Goal: Information Seeking & Learning: Find specific fact

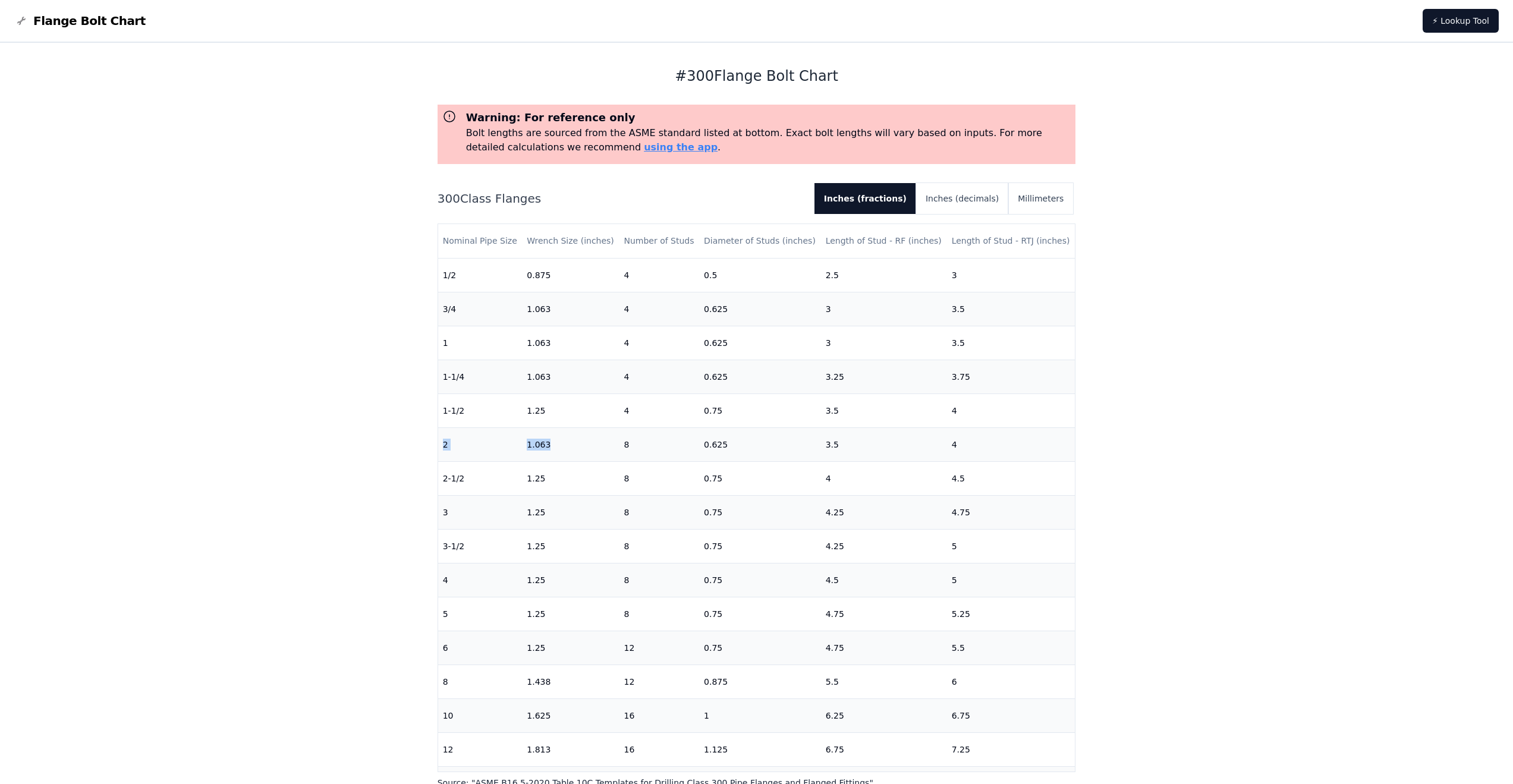
click at [567, 448] on tr "2 1.063 8 0.625 3.5 4" at bounding box center [756, 444] width 637 height 34
click at [567, 448] on td "1.063" at bounding box center [570, 444] width 97 height 34
drag, startPoint x: 560, startPoint y: 447, endPoint x: 524, endPoint y: 449, distance: 36.1
click at [524, 449] on td "1.063" at bounding box center [570, 444] width 97 height 34
drag, startPoint x: 566, startPoint y: 428, endPoint x: 558, endPoint y: 442, distance: 16.1
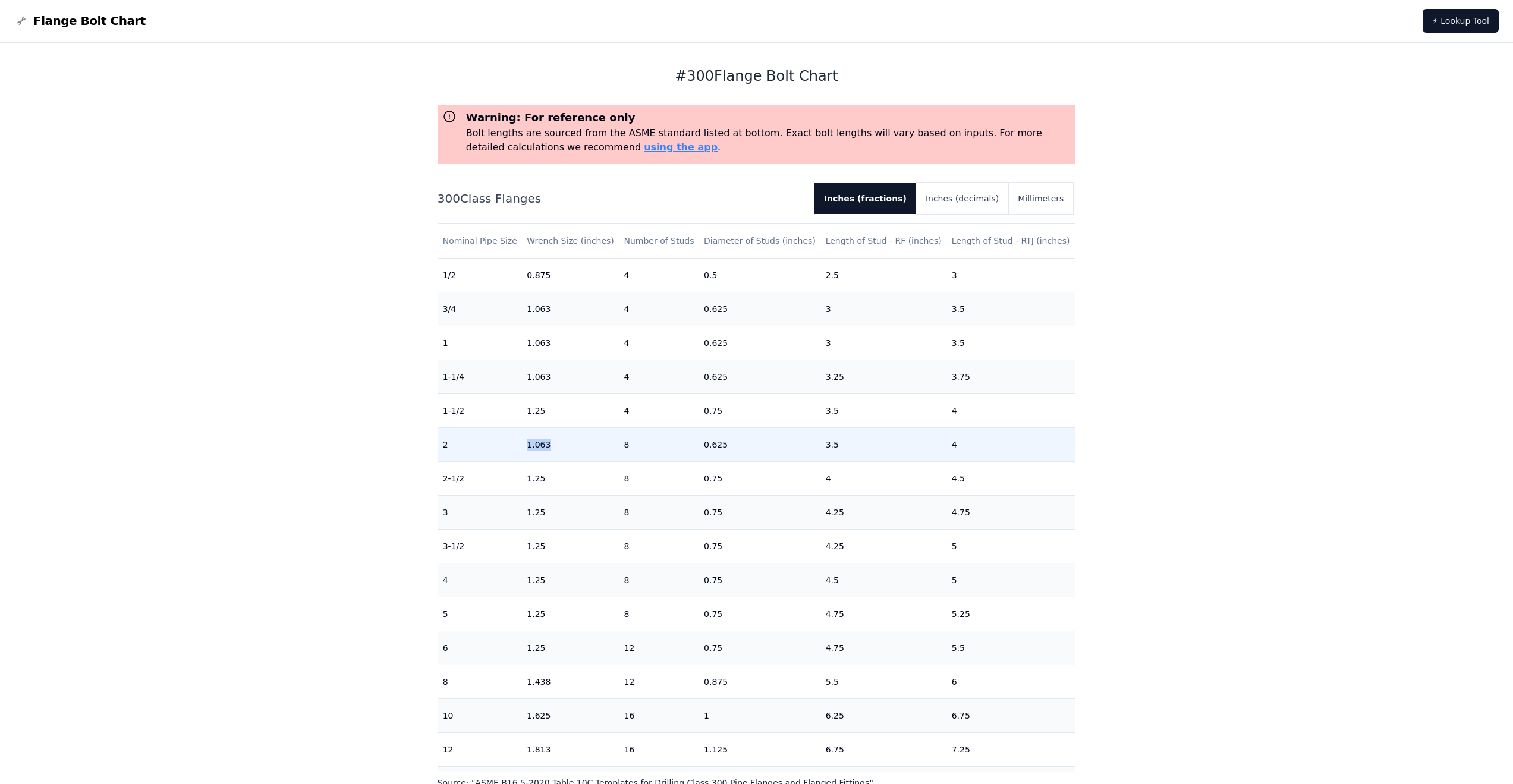
click at [566, 428] on td "1.063" at bounding box center [570, 444] width 97 height 34
click at [536, 438] on td "1.063" at bounding box center [570, 444] width 97 height 34
click at [535, 440] on td "1.063" at bounding box center [570, 444] width 97 height 34
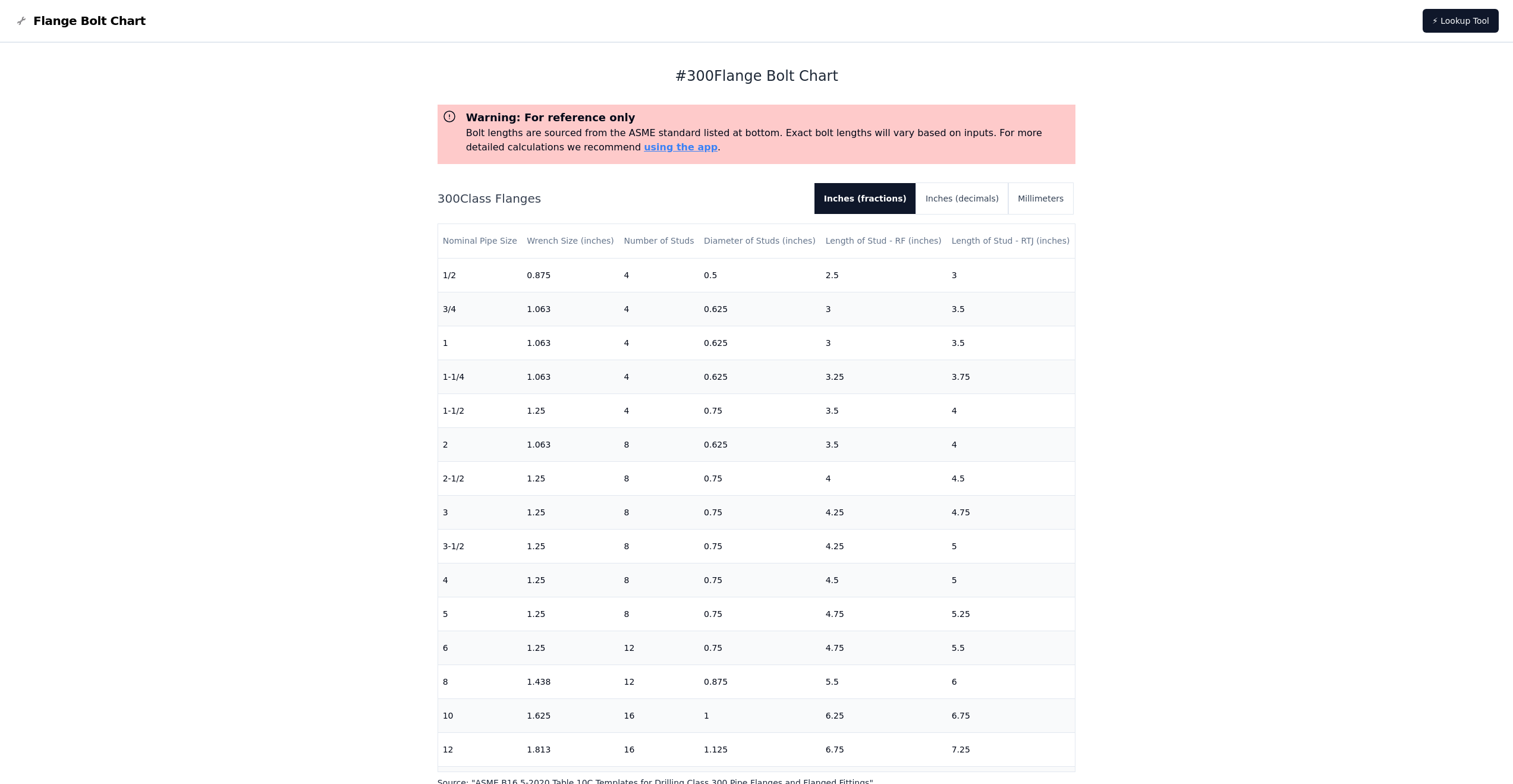
drag, startPoint x: 535, startPoint y: 440, endPoint x: 291, endPoint y: 462, distance: 245.0
click at [291, 462] on div "# 300 Flange Bolt Chart Warning: For reference only Bolt lengths are sourced fr…" at bounding box center [756, 561] width 1513 height 1036
drag, startPoint x: 702, startPoint y: 445, endPoint x: 724, endPoint y: 445, distance: 22.0
click at [724, 445] on td "0.625" at bounding box center [759, 444] width 122 height 34
